Goal: Check status

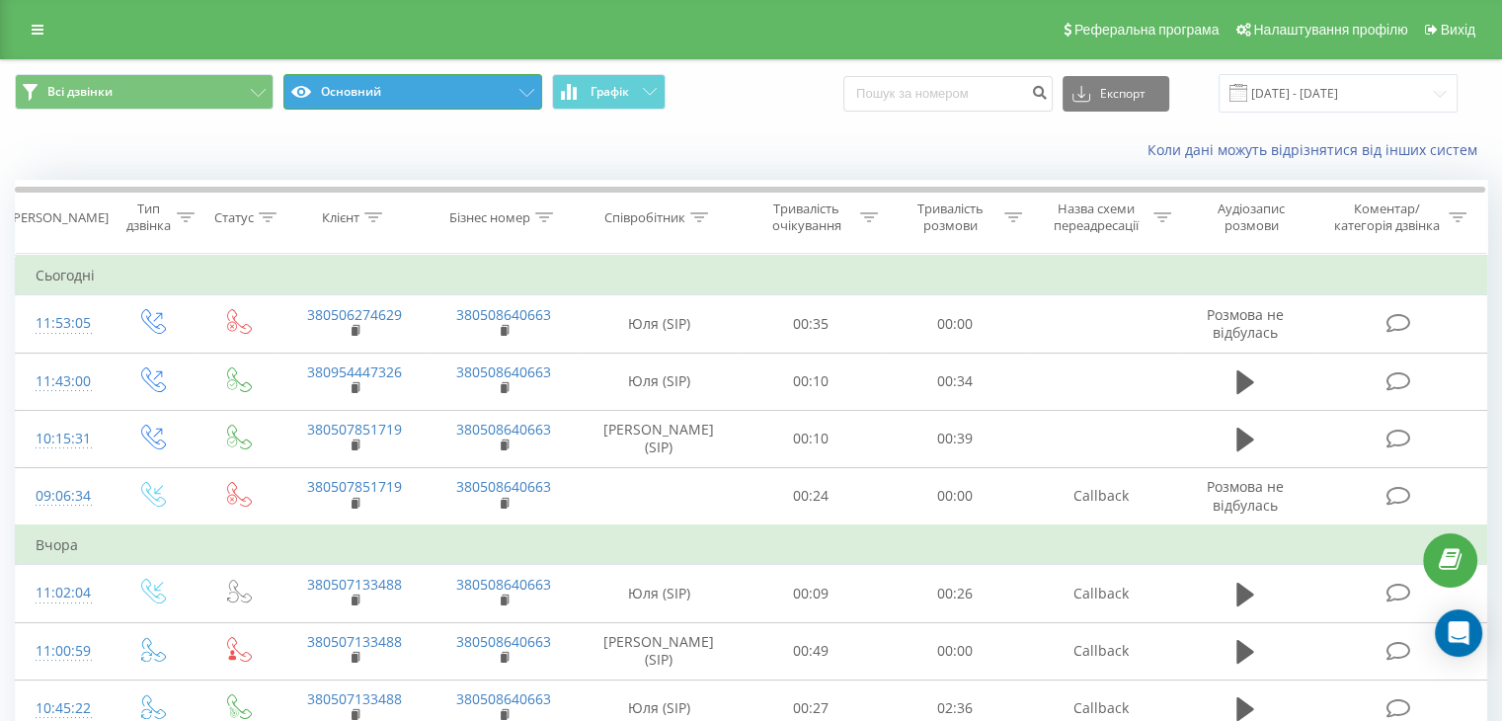
click at [421, 88] on button "Основний" at bounding box center [412, 92] width 259 height 36
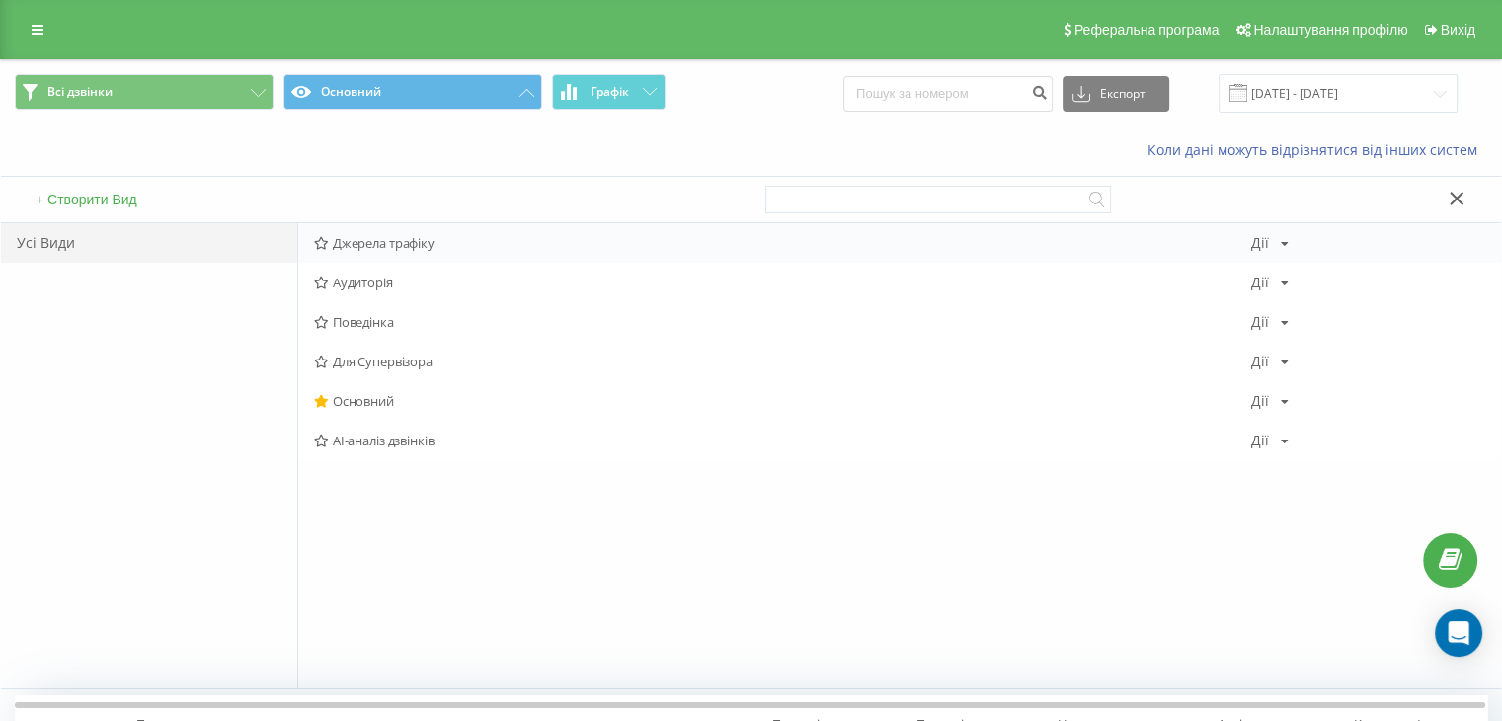
click at [411, 243] on span "Джерела трафіку" at bounding box center [782, 243] width 937 height 14
